Goal: Information Seeking & Learning: Learn about a topic

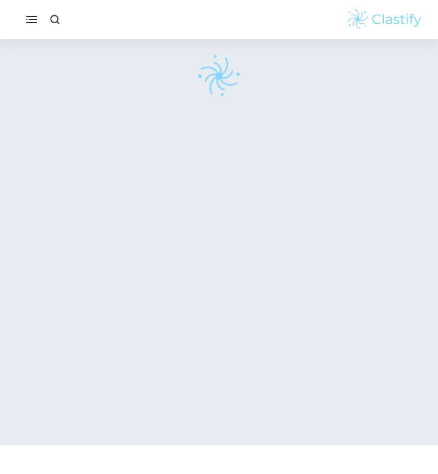
checkbox input "true"
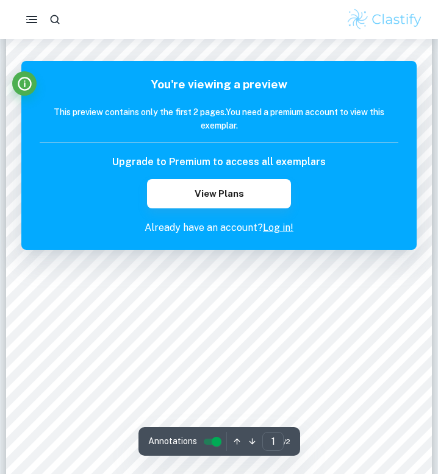
scroll to position [98, 0]
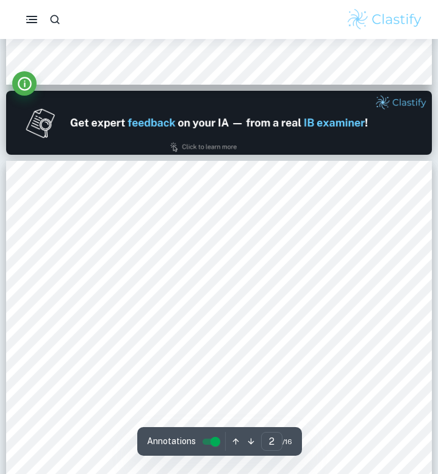
type input "1"
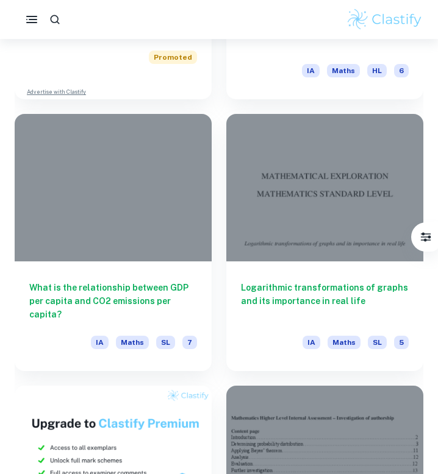
scroll to position [5185, 0]
